Goal: Find specific page/section: Find specific page/section

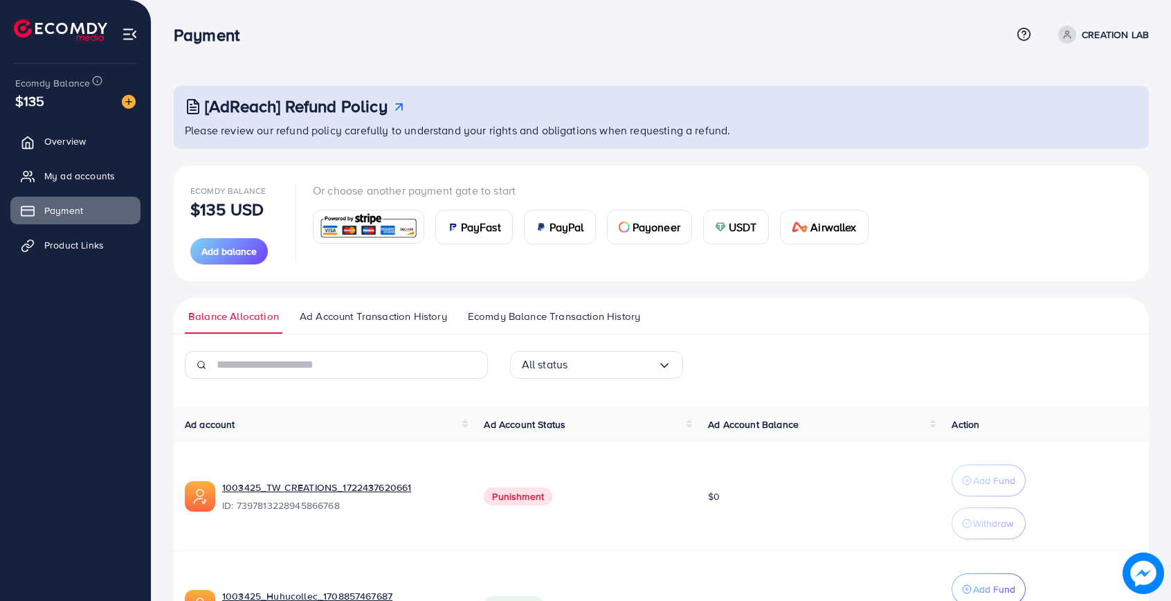
click at [89, 259] on ul "Overview My ad accounts Payment Product Links" at bounding box center [75, 198] width 151 height 152
click at [89, 247] on span "Product Links" at bounding box center [78, 245] width 60 height 14
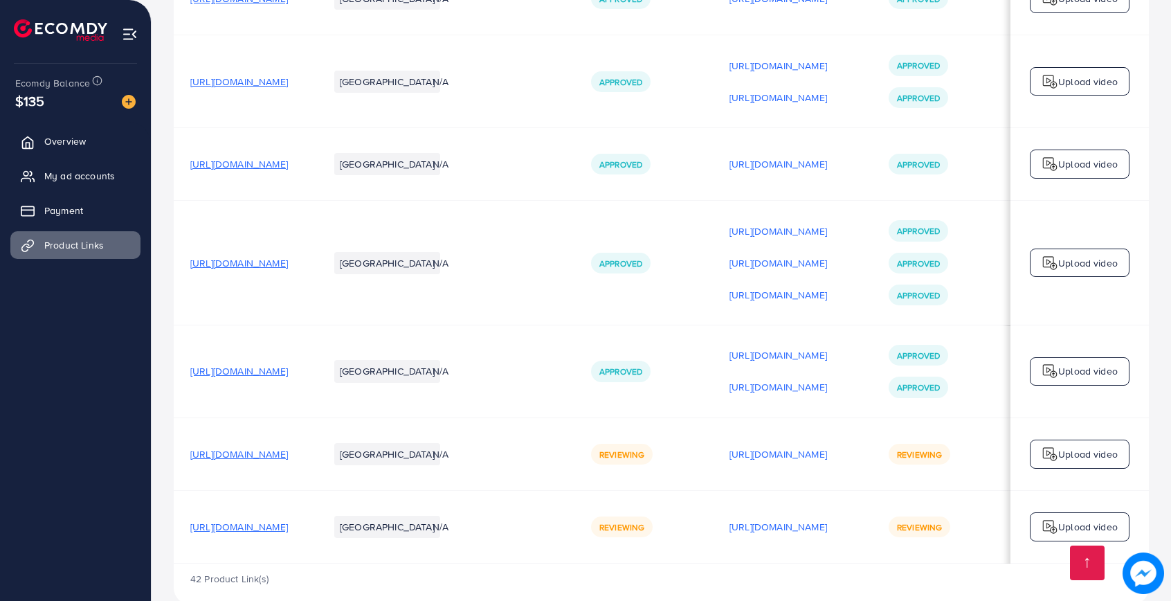
scroll to position [0, 137]
click at [729, 446] on p "[URL][DOMAIN_NAME]" at bounding box center [778, 454] width 98 height 17
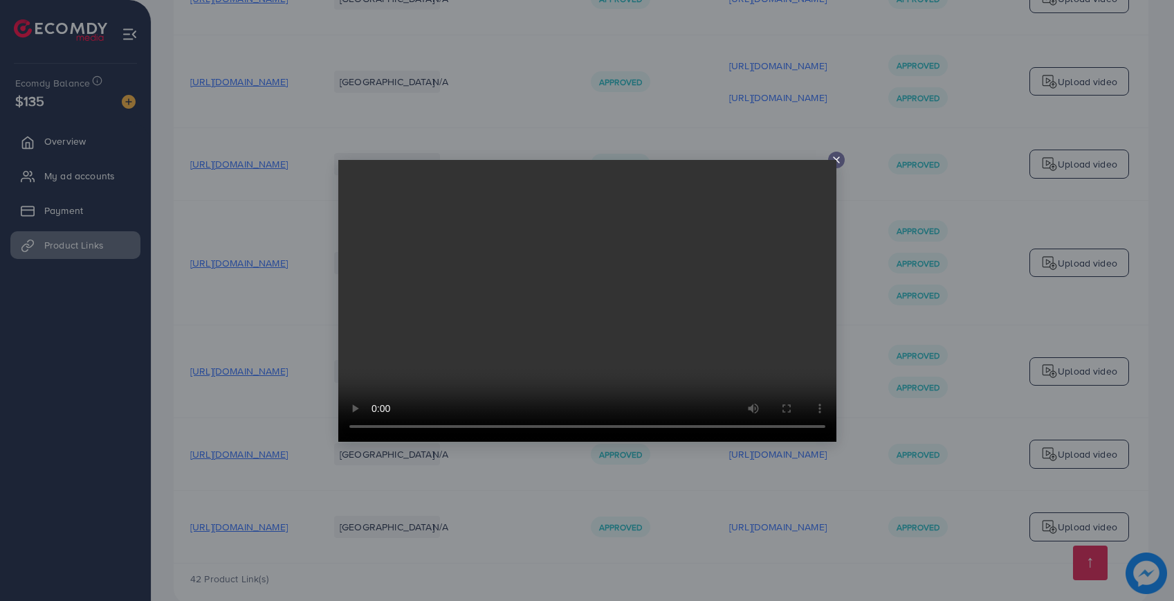
click at [837, 161] on line at bounding box center [837, 160] width 6 height 6
click at [833, 157] on icon at bounding box center [836, 159] width 11 height 11
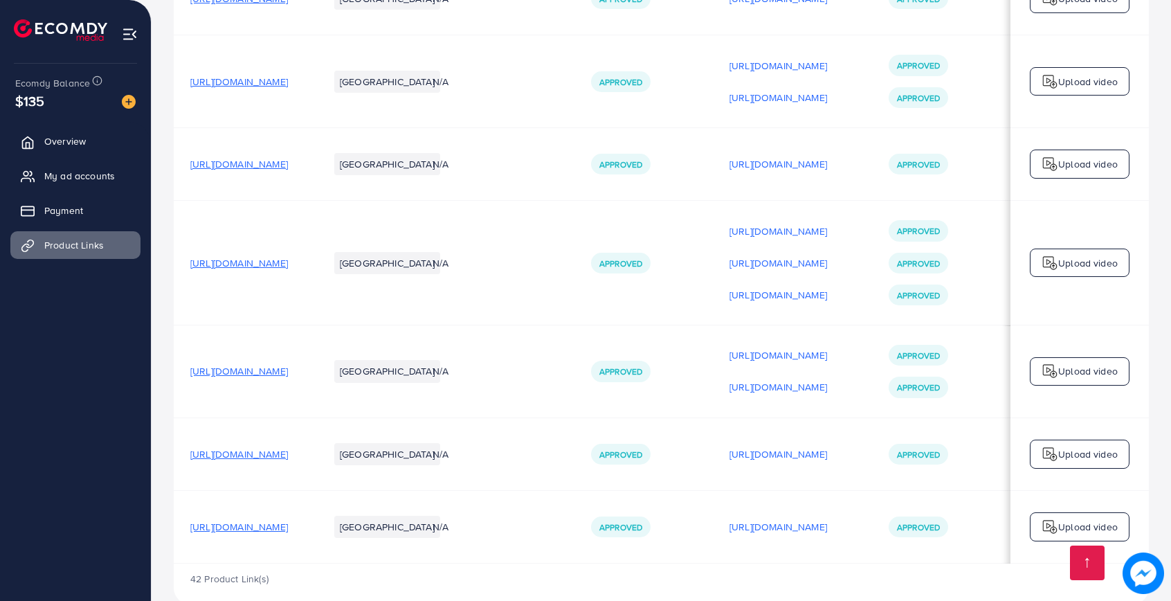
scroll to position [0, 139]
click at [839, 159] on td "[URL][DOMAIN_NAME]" at bounding box center [792, 163] width 159 height 73
click at [763, 518] on p "[URL][DOMAIN_NAME]" at bounding box center [778, 526] width 98 height 17
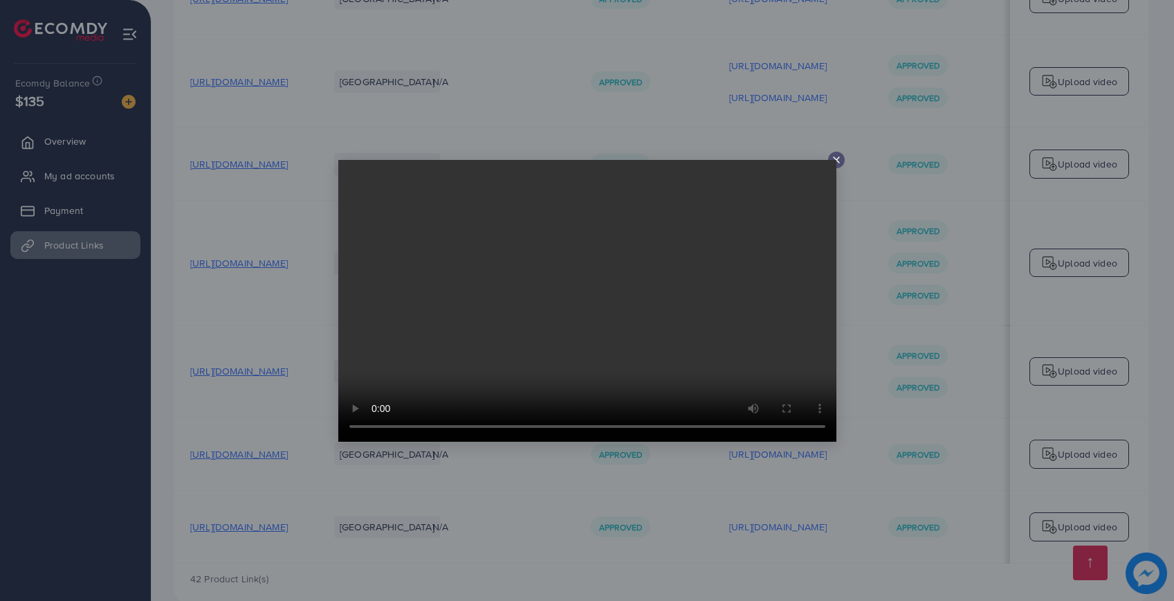
click at [839, 161] on icon at bounding box center [836, 159] width 11 height 11
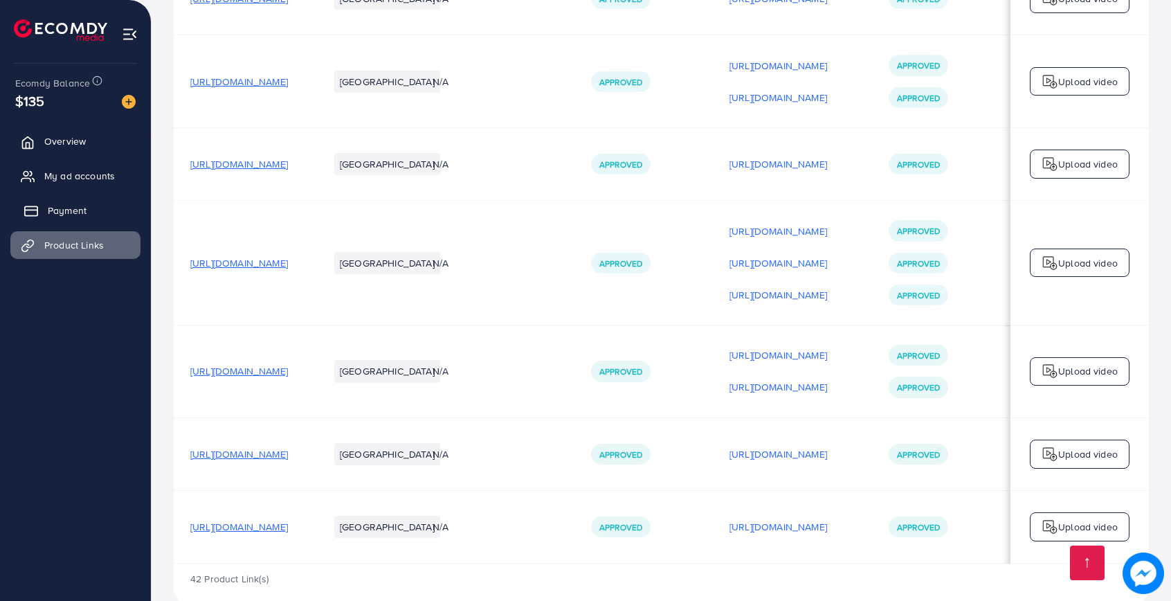
click at [93, 203] on link "Payment" at bounding box center [75, 211] width 130 height 28
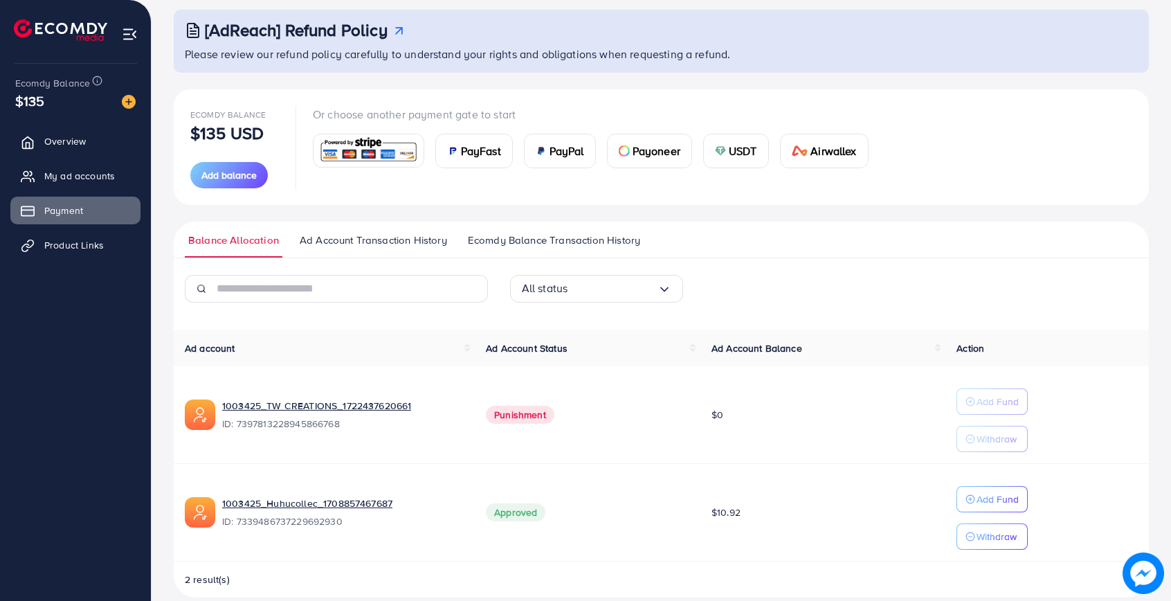
scroll to position [95, 0]
